Goal: Task Accomplishment & Management: Use online tool/utility

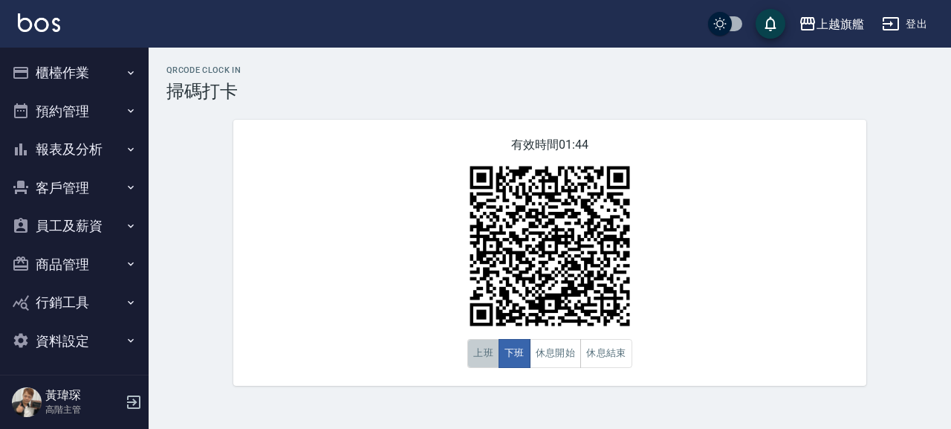
click at [495, 354] on button "上班" at bounding box center [483, 353] width 32 height 29
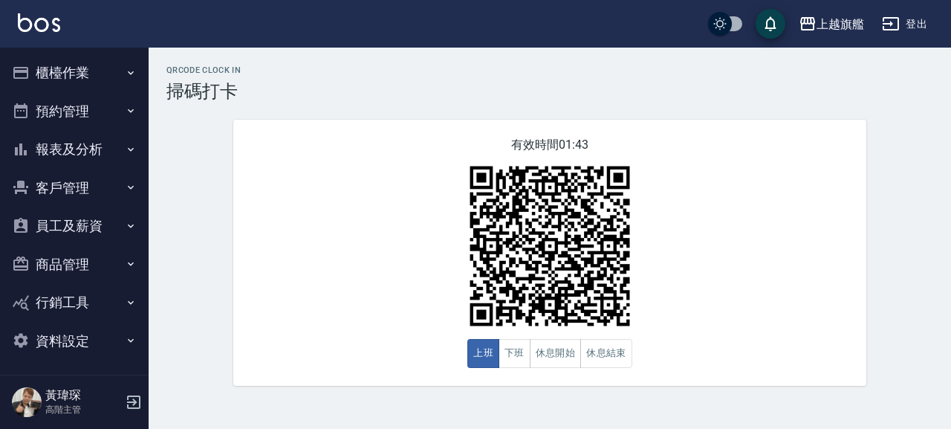
click at [125, 77] on icon "button" at bounding box center [131, 73] width 12 height 12
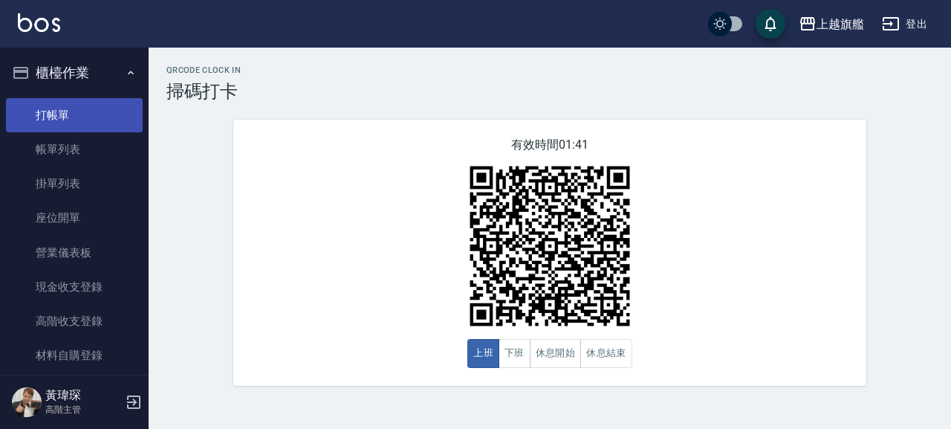
click at [80, 127] on link "打帳單" at bounding box center [74, 115] width 137 height 34
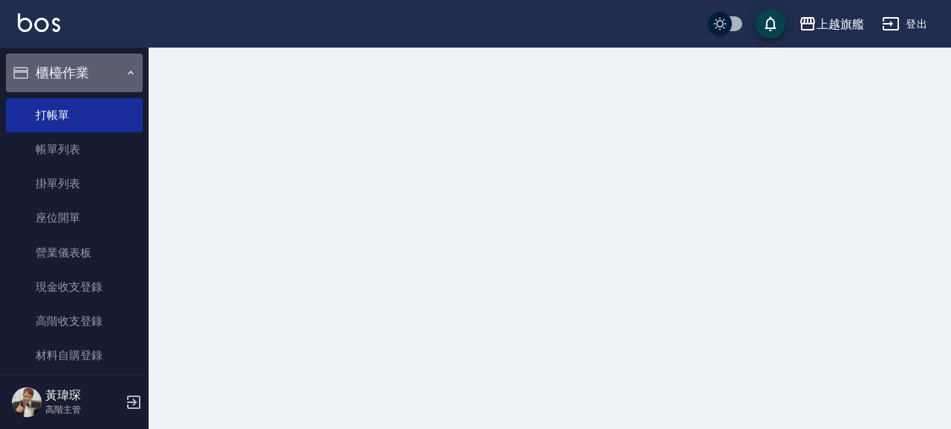
click at [125, 76] on icon "button" at bounding box center [131, 73] width 12 height 12
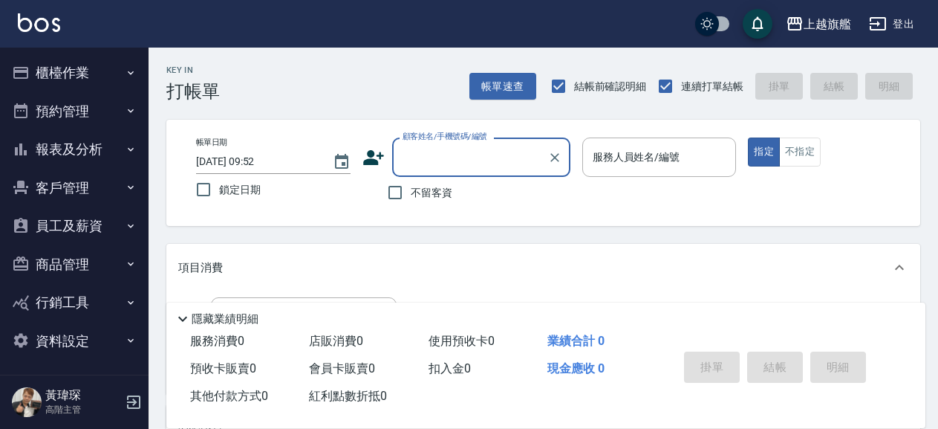
click at [121, 63] on button "櫃檯作業" at bounding box center [74, 72] width 137 height 39
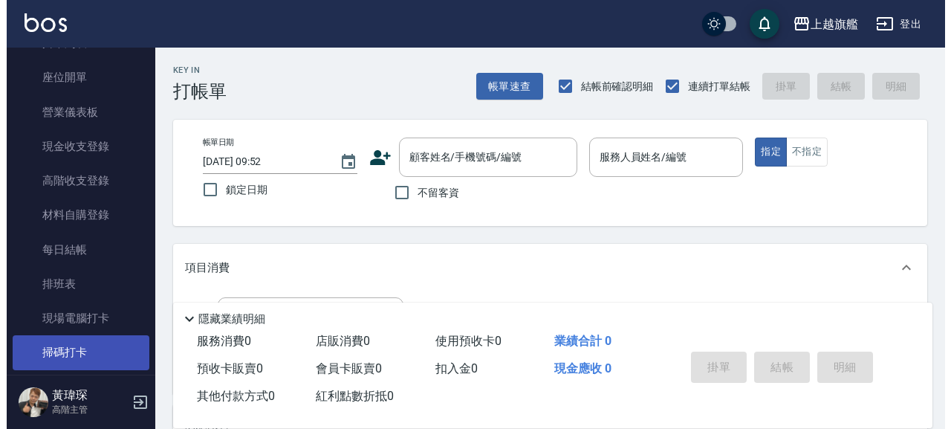
scroll to position [169, 0]
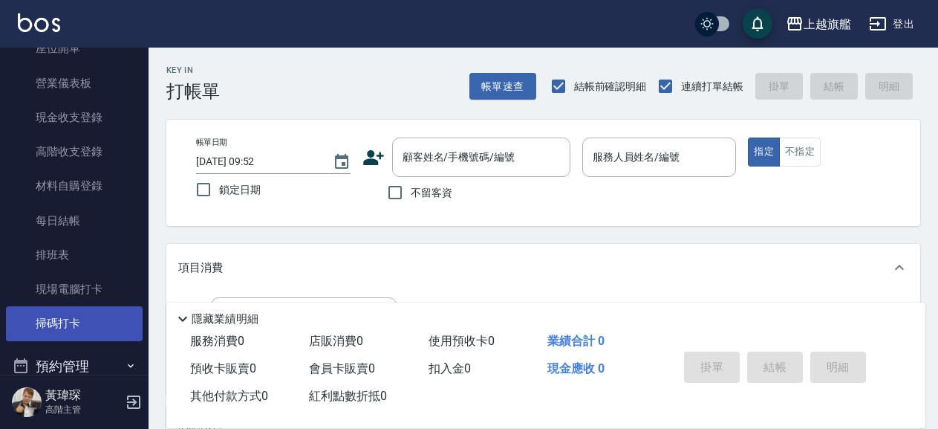
drag, startPoint x: 99, startPoint y: 331, endPoint x: 114, endPoint y: 331, distance: 15.6
click at [100, 331] on link "掃碼打卡" at bounding box center [74, 323] width 137 height 34
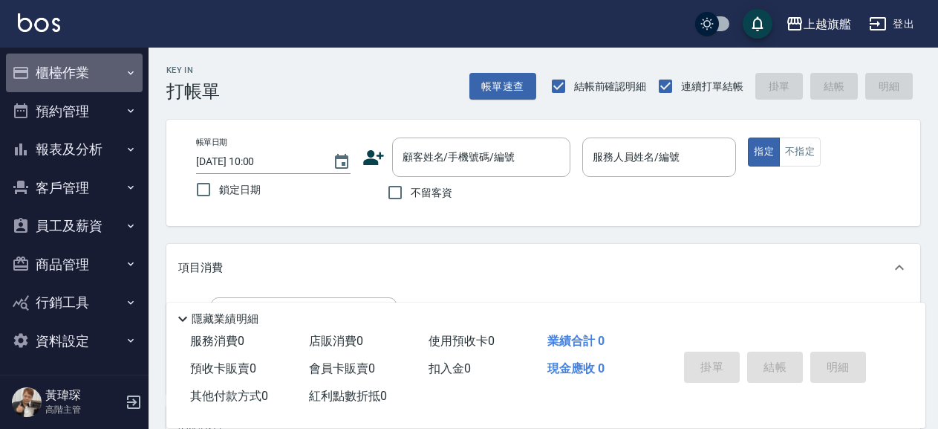
click at [74, 73] on button "櫃檯作業" at bounding box center [74, 72] width 137 height 39
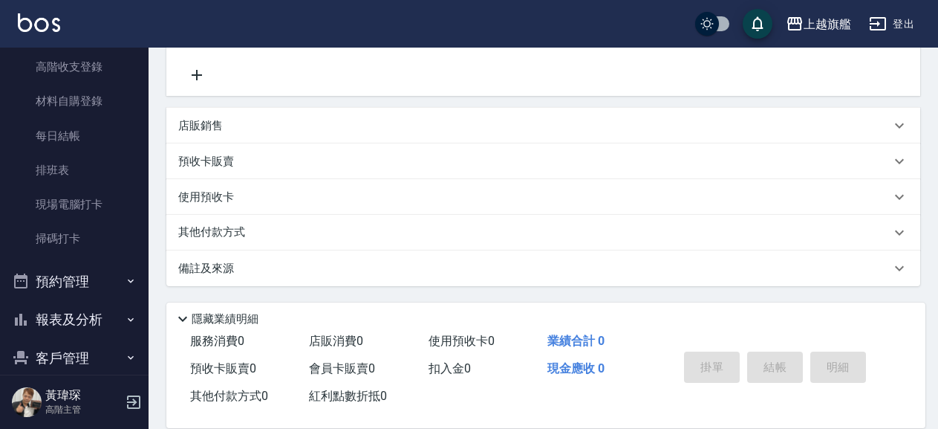
scroll to position [339, 0]
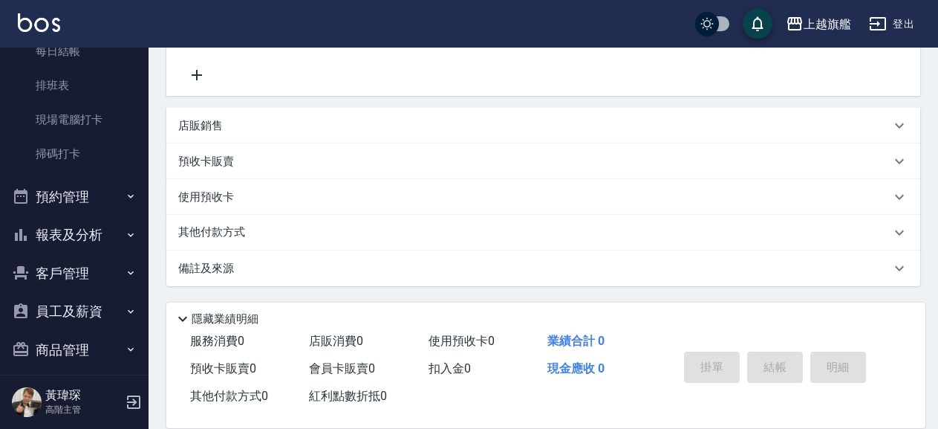
click at [61, 235] on button "報表及分析" at bounding box center [74, 234] width 137 height 39
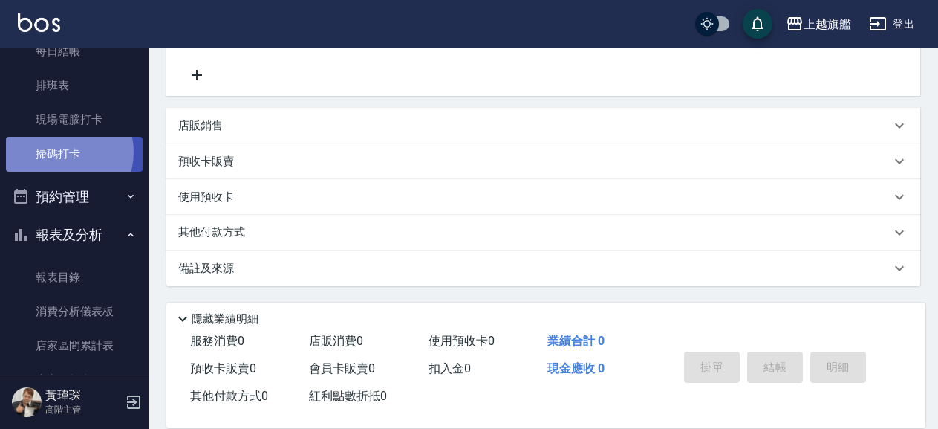
click at [59, 152] on link "掃碼打卡" at bounding box center [74, 154] width 137 height 34
